Goal: Find specific page/section: Find specific page/section

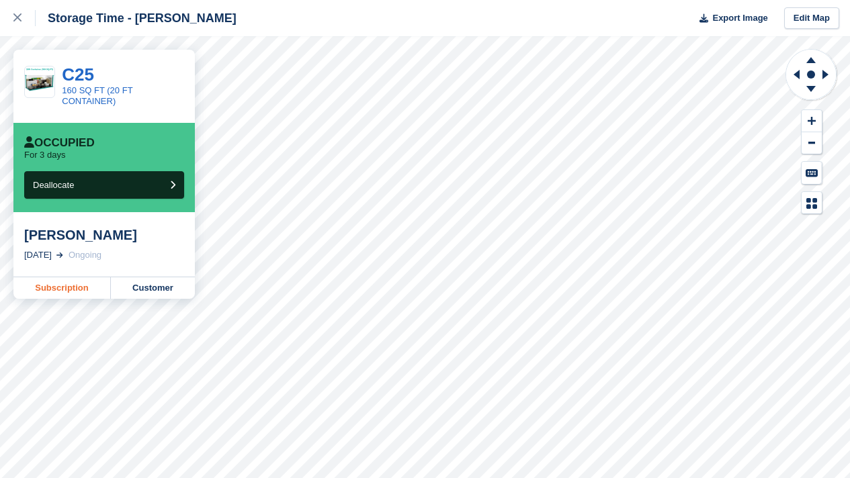
click at [54, 281] on link "Subscription" at bounding box center [61, 287] width 97 height 21
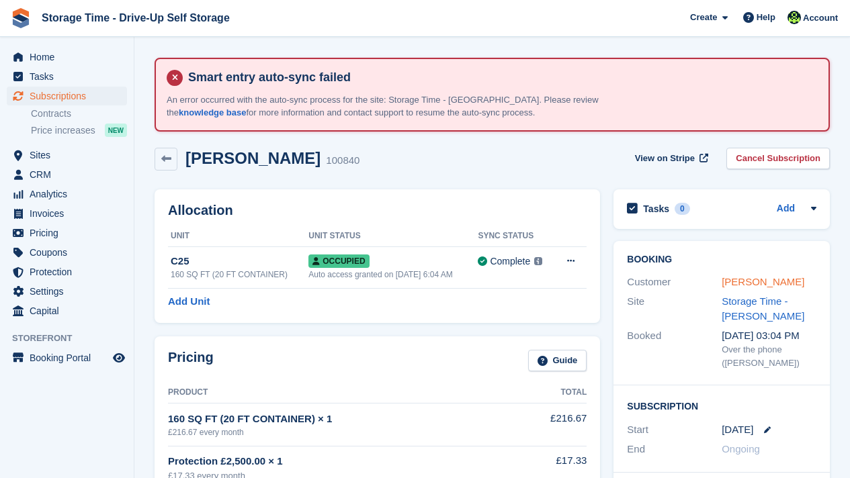
click at [748, 279] on link "[PERSON_NAME]" at bounding box center [762, 281] width 83 height 11
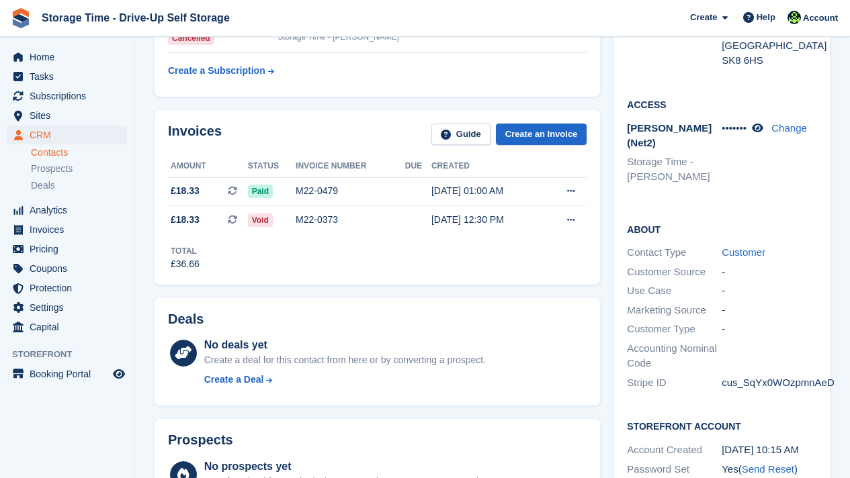
scroll to position [322, 0]
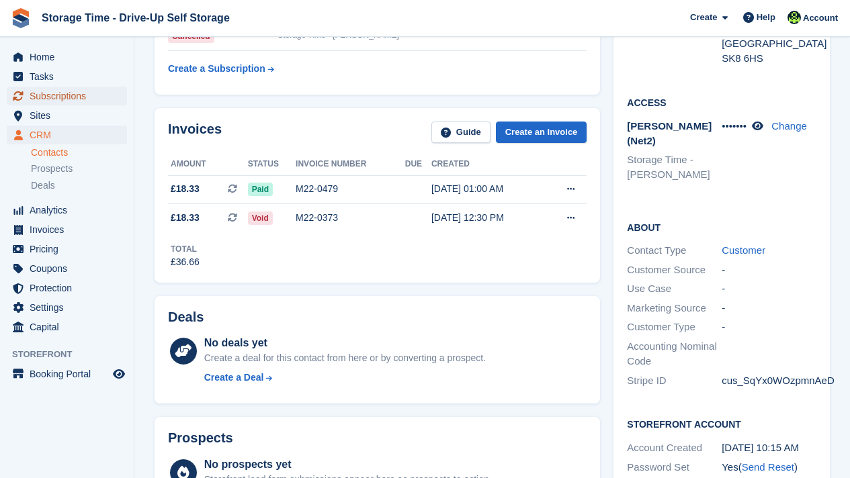
click at [67, 101] on span "Subscriptions" at bounding box center [70, 96] width 81 height 19
